Goal: Information Seeking & Learning: Understand process/instructions

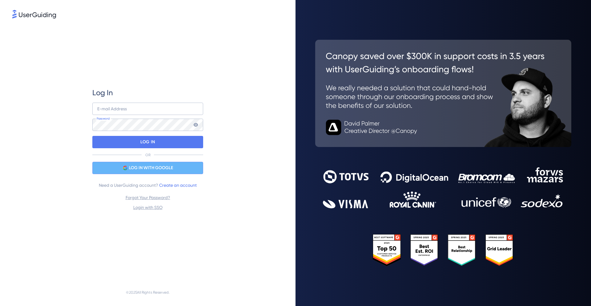
click at [149, 168] on span "LOG IN WITH GOOGLE" at bounding box center [151, 167] width 44 height 7
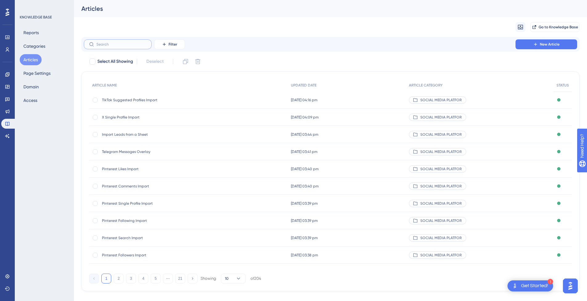
click at [110, 46] on input "text" at bounding box center [121, 44] width 50 height 4
paste input "Facebook Pages Import"
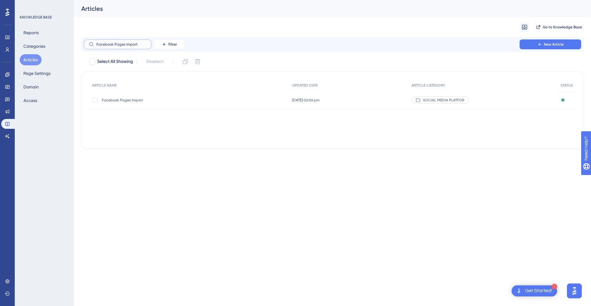
type input "Facebook Pages Import"
click at [190, 99] on span "Facebook Pages Import" at bounding box center [151, 100] width 99 height 5
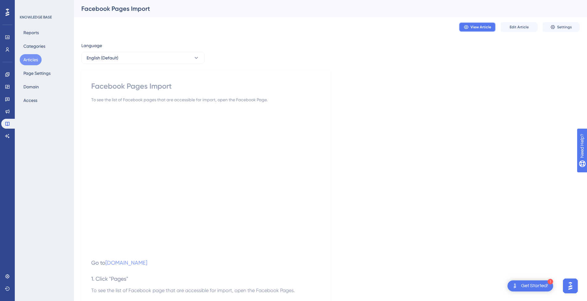
click at [485, 26] on span "View Article" at bounding box center [480, 27] width 21 height 5
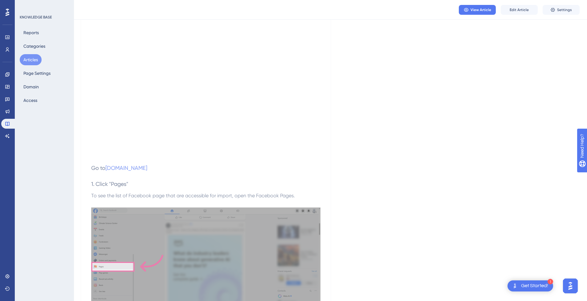
scroll to position [31, 0]
